Goal: Entertainment & Leisure: Consume media (video, audio)

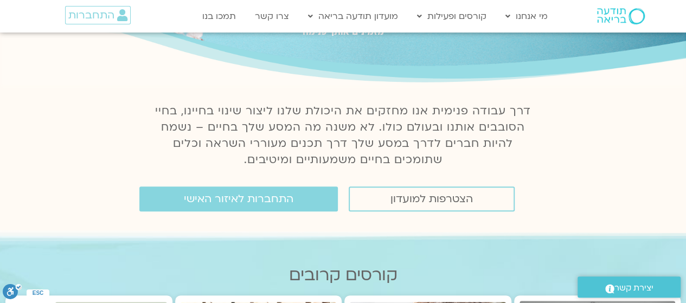
scroll to position [85, 0]
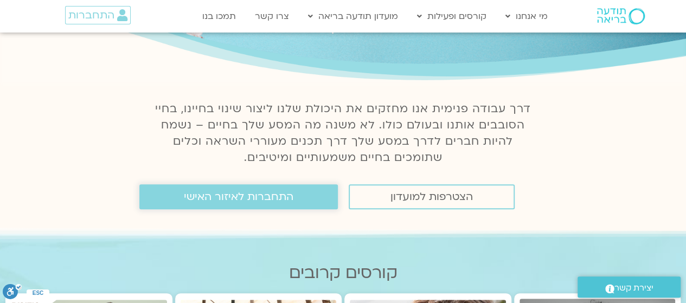
click at [193, 197] on span "התחברות לאיזור האישי" at bounding box center [239, 197] width 110 height 12
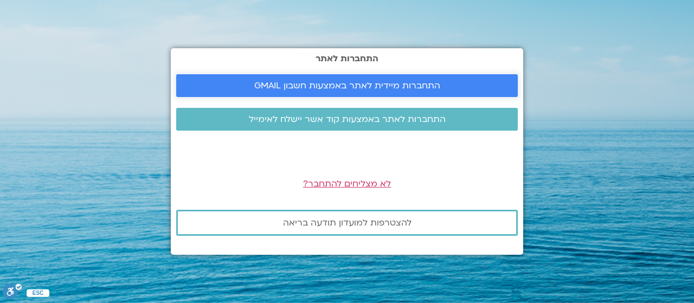
click at [338, 88] on span "התחברות מיידית לאתר באמצעות חשבון GMAIL" at bounding box center [347, 86] width 186 height 10
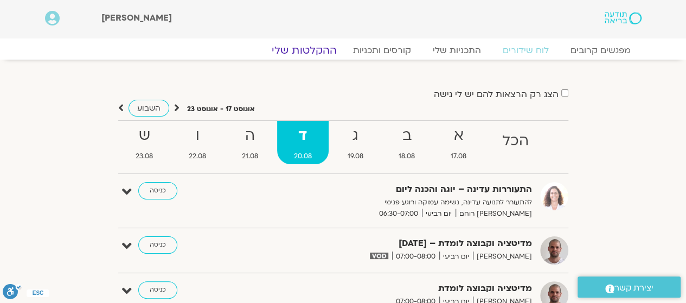
click at [311, 52] on link "ההקלטות שלי" at bounding box center [304, 50] width 91 height 13
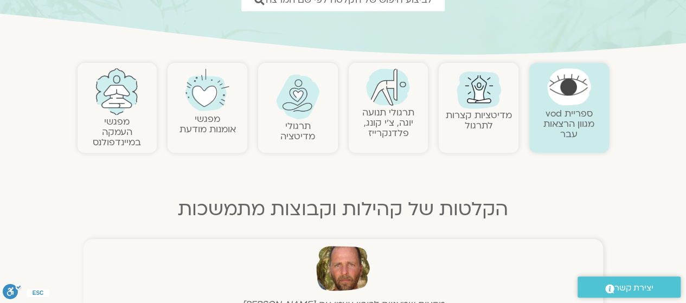
scroll to position [185, 0]
click at [286, 107] on img at bounding box center [298, 96] width 44 height 45
click at [475, 135] on div "מדיטציות קצרות לתרגול" at bounding box center [479, 107] width 80 height 90
click at [476, 107] on img at bounding box center [479, 88] width 52 height 52
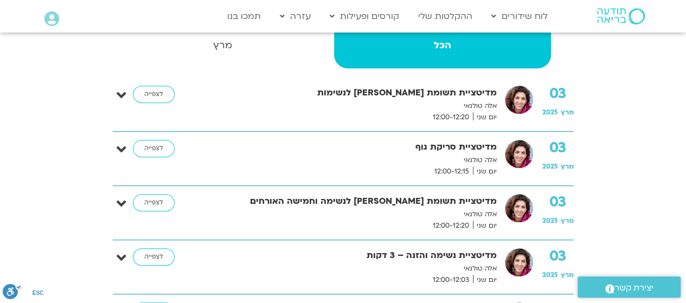
scroll to position [283, 0]
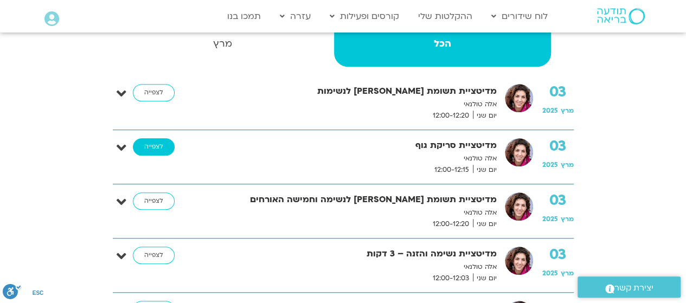
click at [146, 140] on link "לצפייה" at bounding box center [154, 146] width 42 height 17
